Goal: Check status: Check status

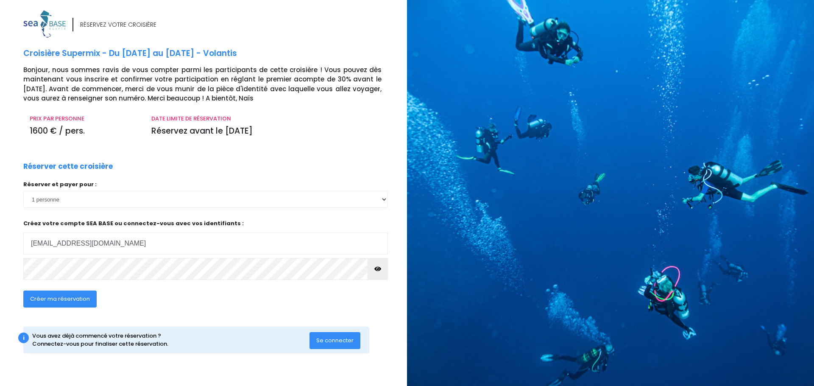
type input "[EMAIL_ADDRESS][DOMAIN_NAME]"
click at [327, 339] on span "Se connecter" at bounding box center [334, 340] width 37 height 8
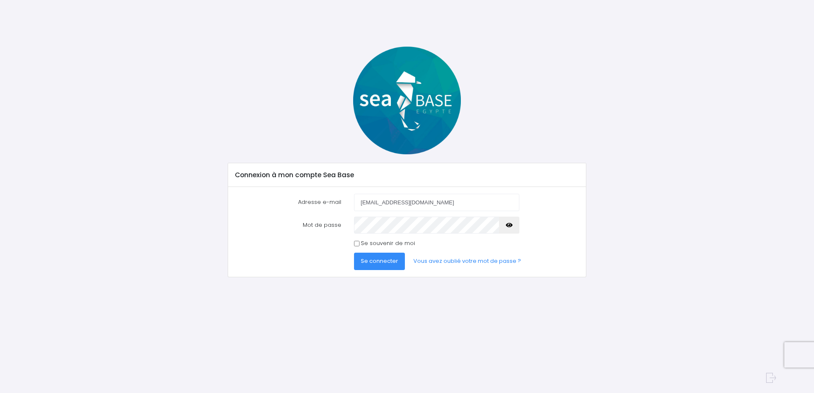
click at [370, 253] on button "Se connecter" at bounding box center [379, 261] width 51 height 17
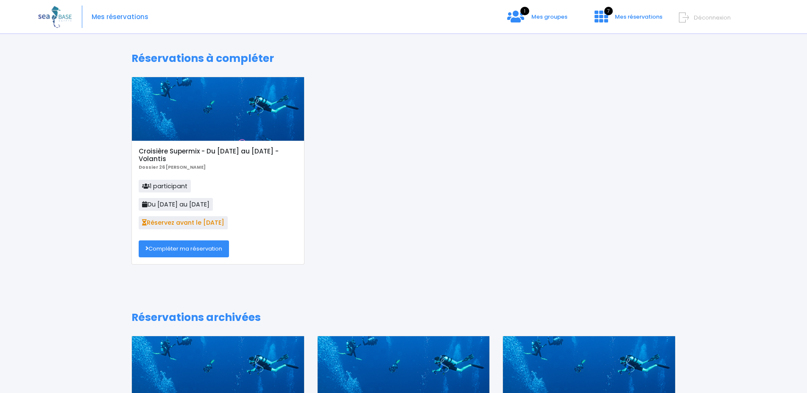
click at [541, 12] on div "Mes réservations 1 Mes groupes 7 Mes réservations Déconnexion" at bounding box center [397, 17] width 718 height 34
click at [540, 15] on span "Mes groupes" at bounding box center [549, 17] width 36 height 8
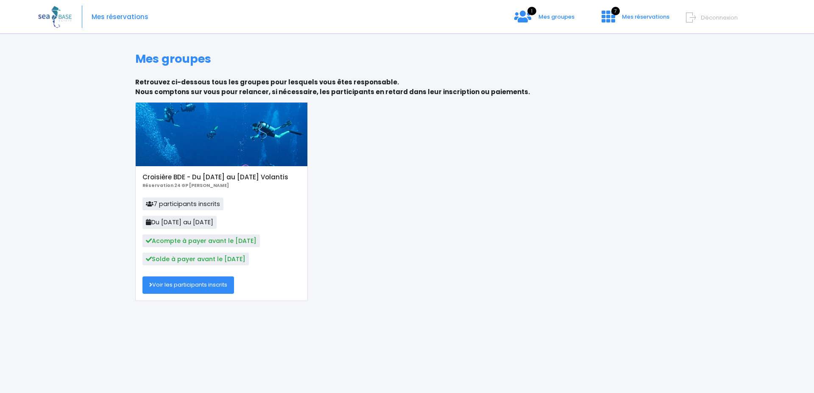
click at [214, 283] on link "Voir les participants inscrits" at bounding box center [188, 284] width 92 height 17
